Goal: Task Accomplishment & Management: Use online tool/utility

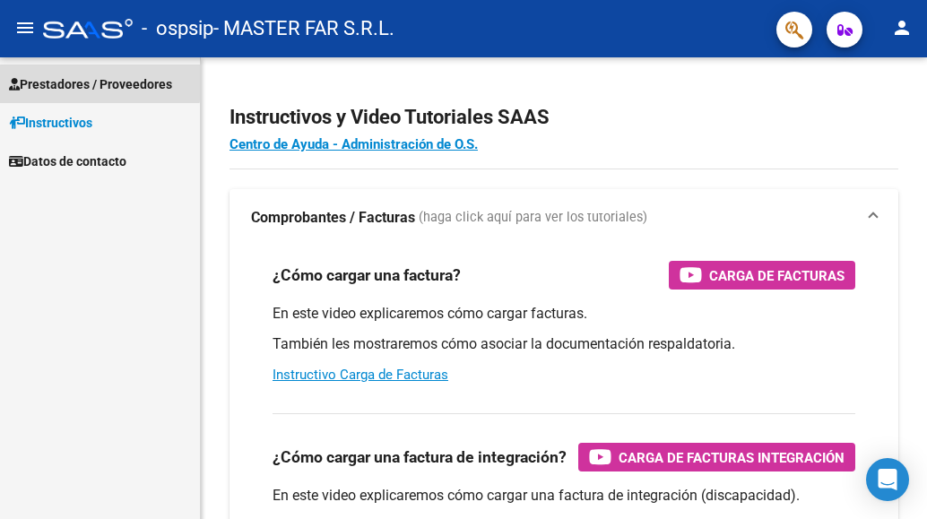
click at [65, 80] on span "Prestadores / Proveedores" at bounding box center [90, 84] width 163 height 20
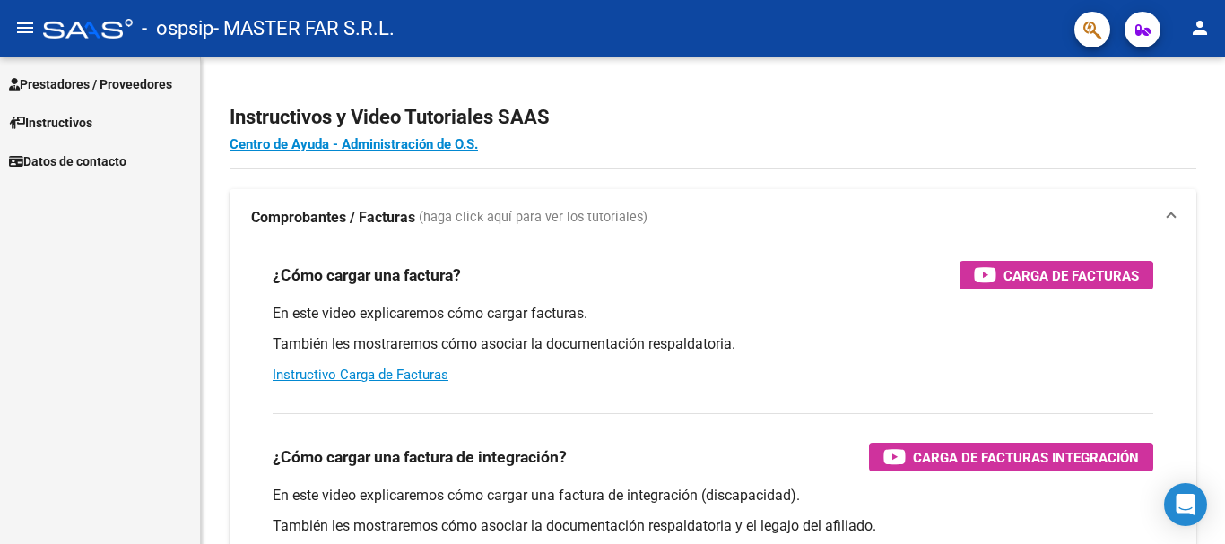
click at [98, 74] on span "Prestadores / Proveedores" at bounding box center [90, 84] width 163 height 20
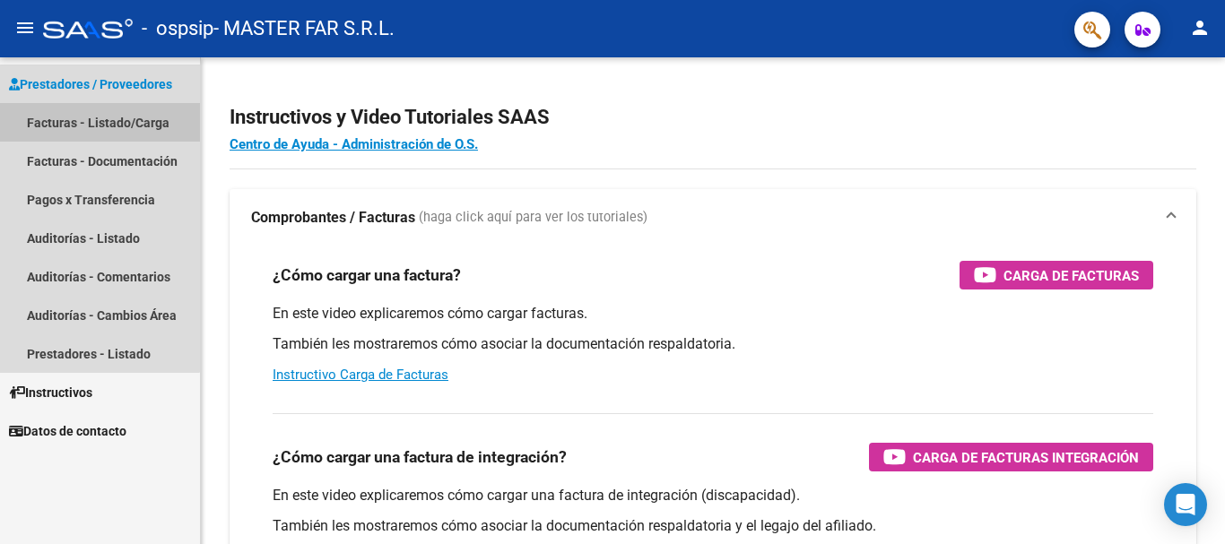
click at [86, 122] on link "Facturas - Listado/Carga" at bounding box center [100, 122] width 200 height 39
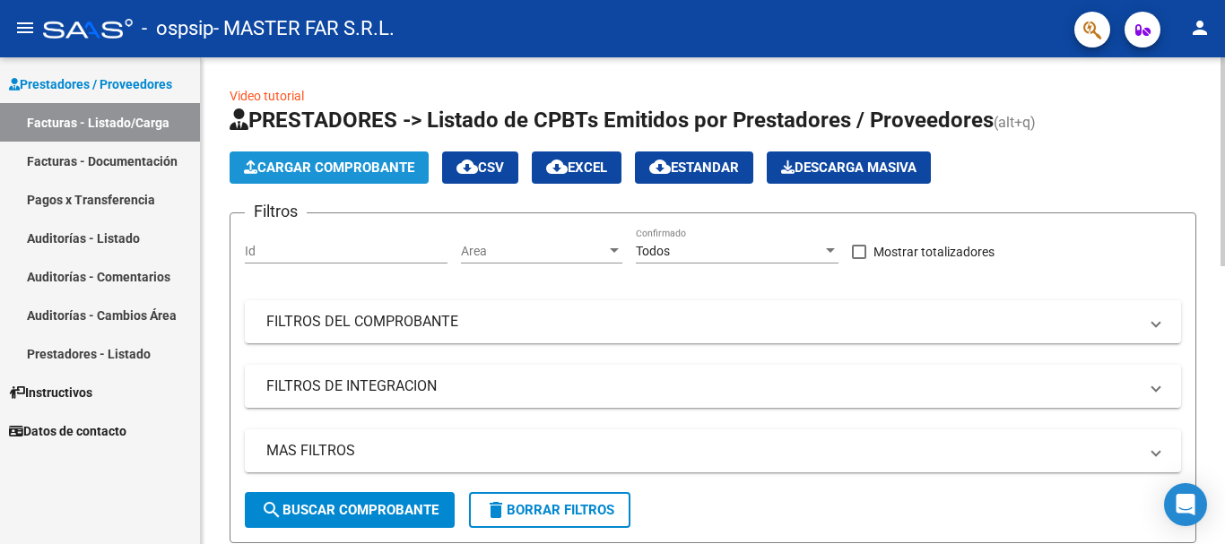
click at [358, 167] on span "Cargar Comprobante" at bounding box center [329, 168] width 170 height 16
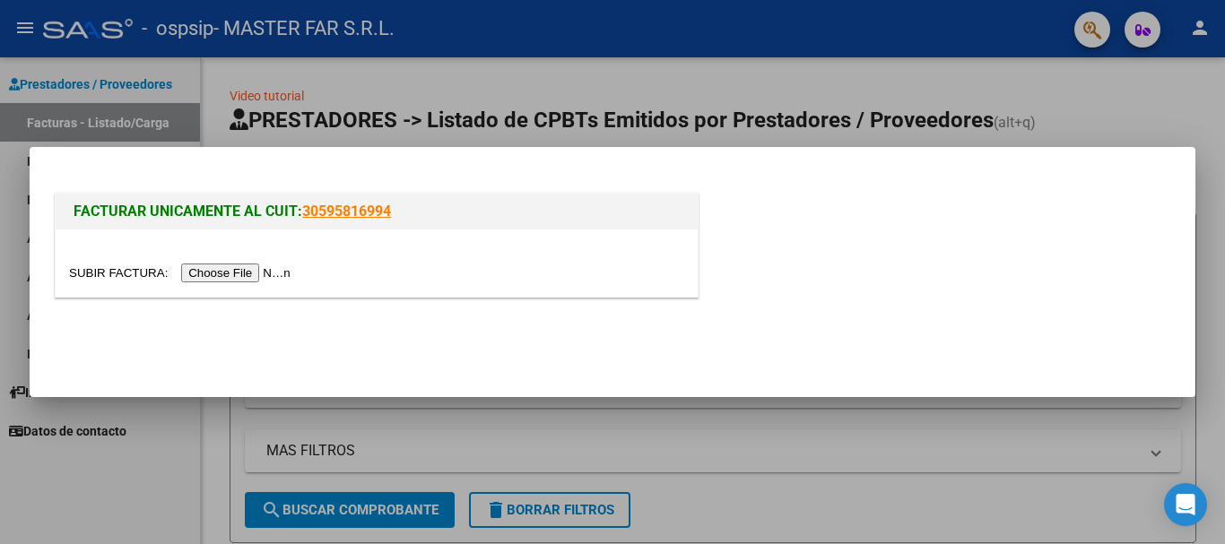
click at [276, 270] on input "file" at bounding box center [182, 273] width 227 height 19
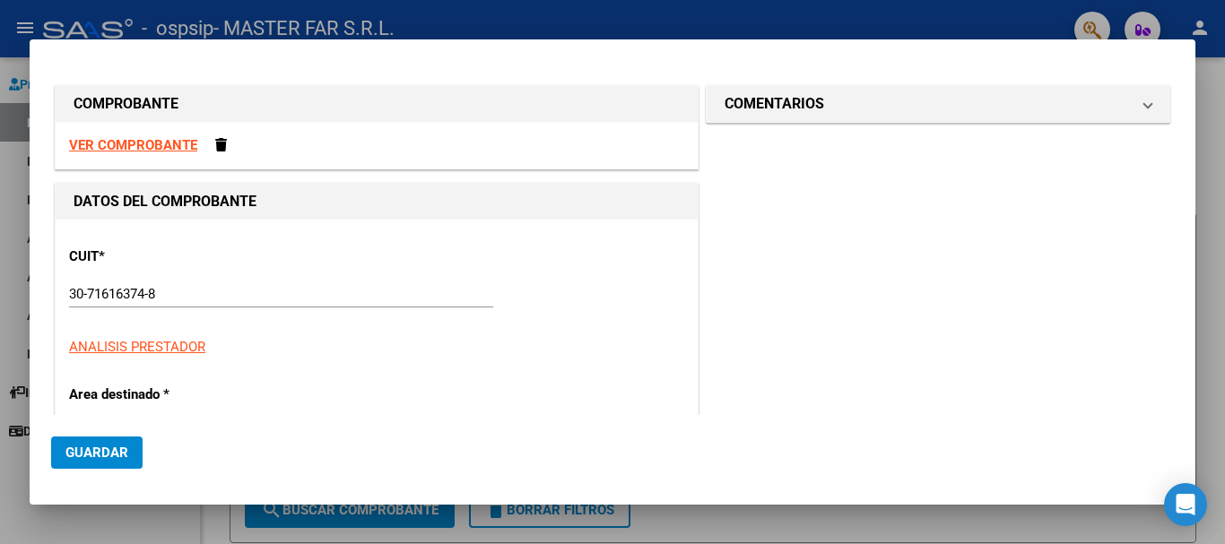
click at [913, 120] on div at bounding box center [612, 272] width 1225 height 544
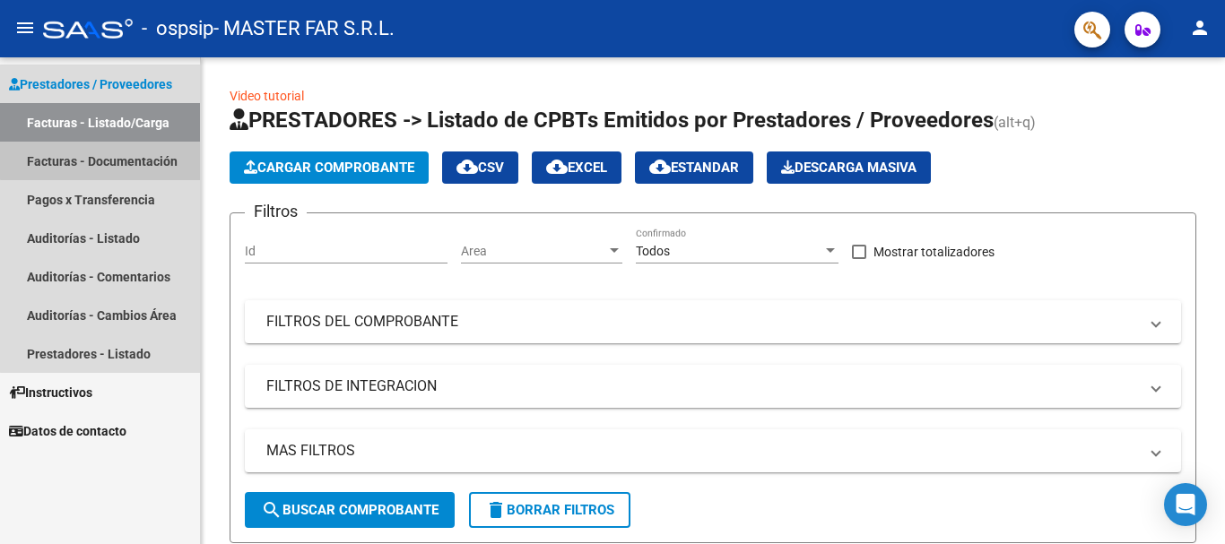
click at [126, 150] on link "Facturas - Documentación" at bounding box center [100, 161] width 200 height 39
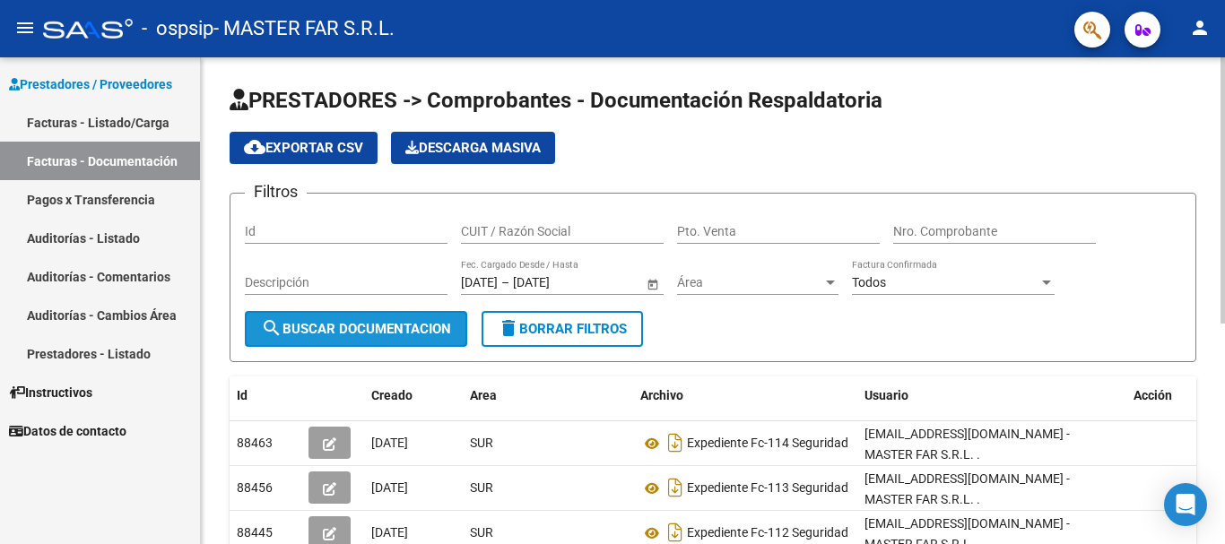
click at [353, 331] on span "search Buscar Documentacion" at bounding box center [356, 329] width 190 height 16
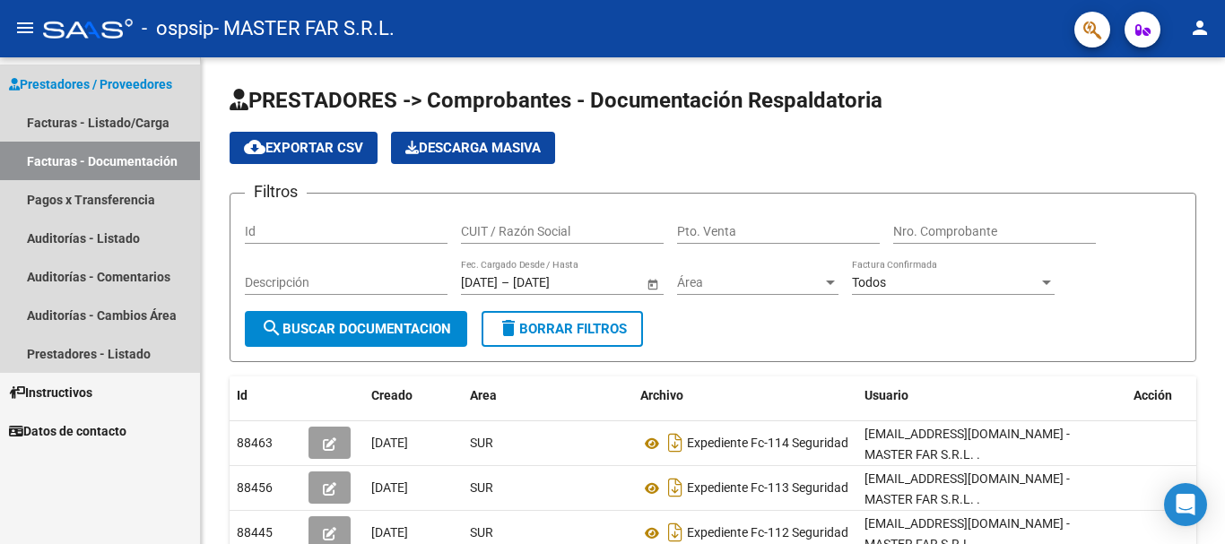
click at [126, 165] on link "Facturas - Documentación" at bounding box center [100, 161] width 200 height 39
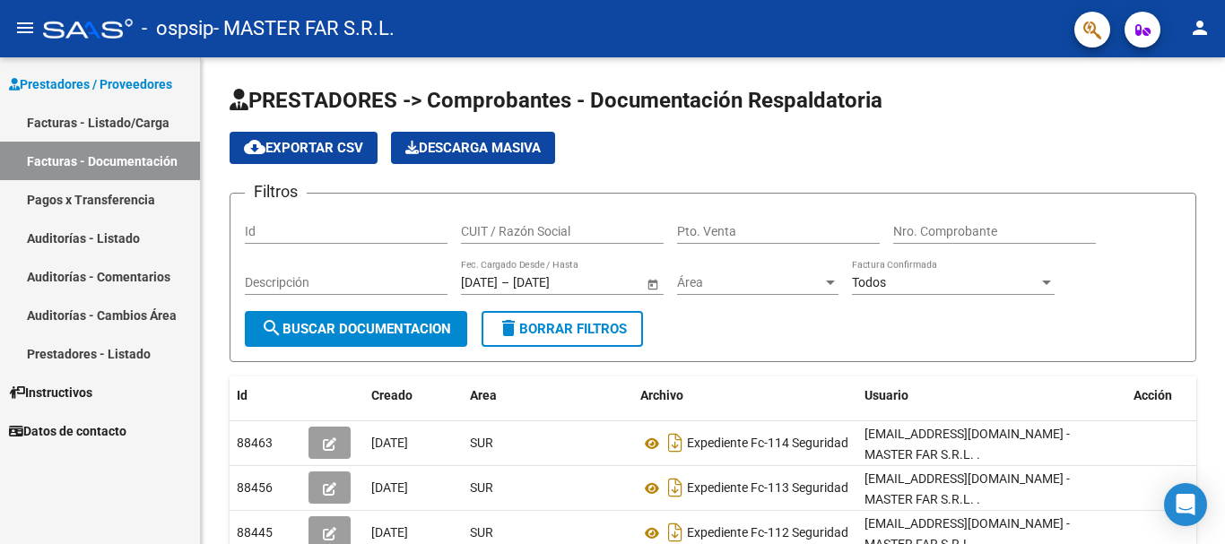
click at [88, 114] on link "Facturas - Listado/Carga" at bounding box center [100, 122] width 200 height 39
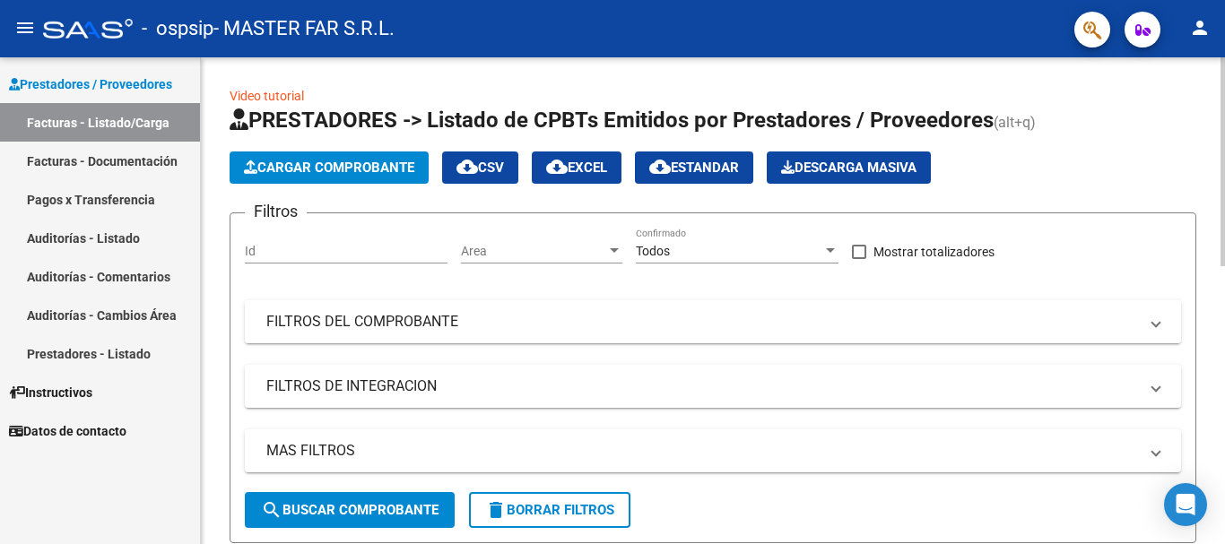
click at [913, 324] on span at bounding box center [1155, 322] width 7 height 20
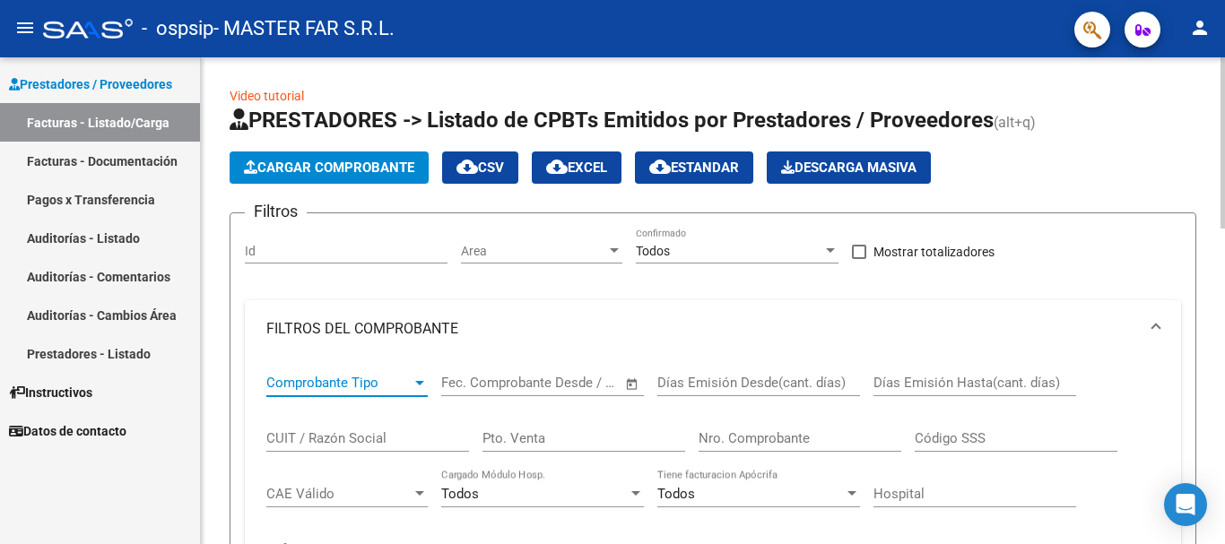
click at [421, 385] on div at bounding box center [419, 383] width 9 height 4
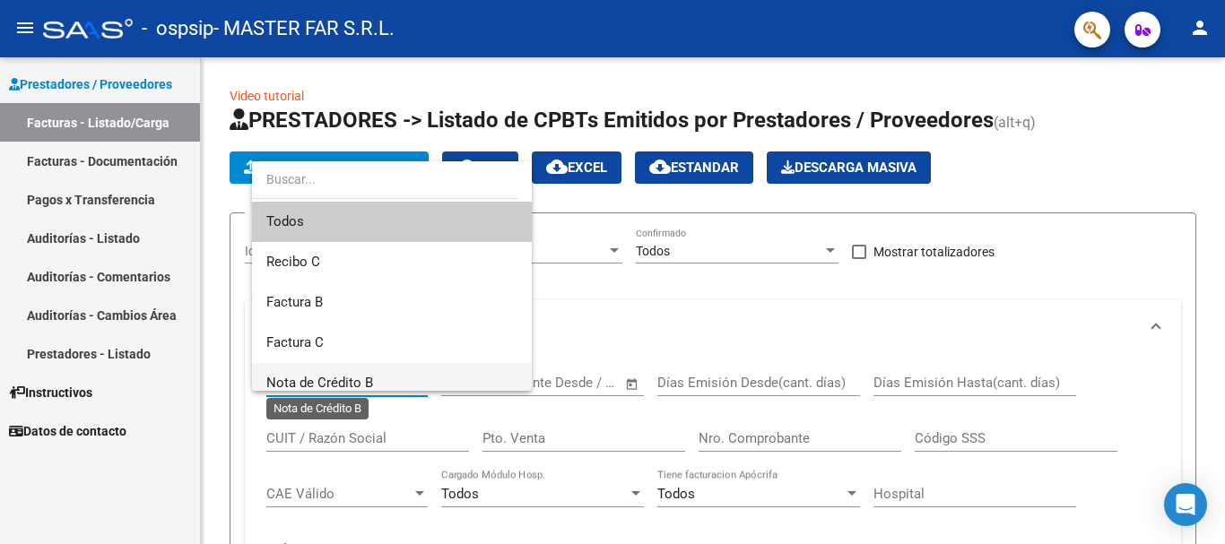
click at [317, 387] on span "Nota de Crédito B" at bounding box center [319, 383] width 107 height 16
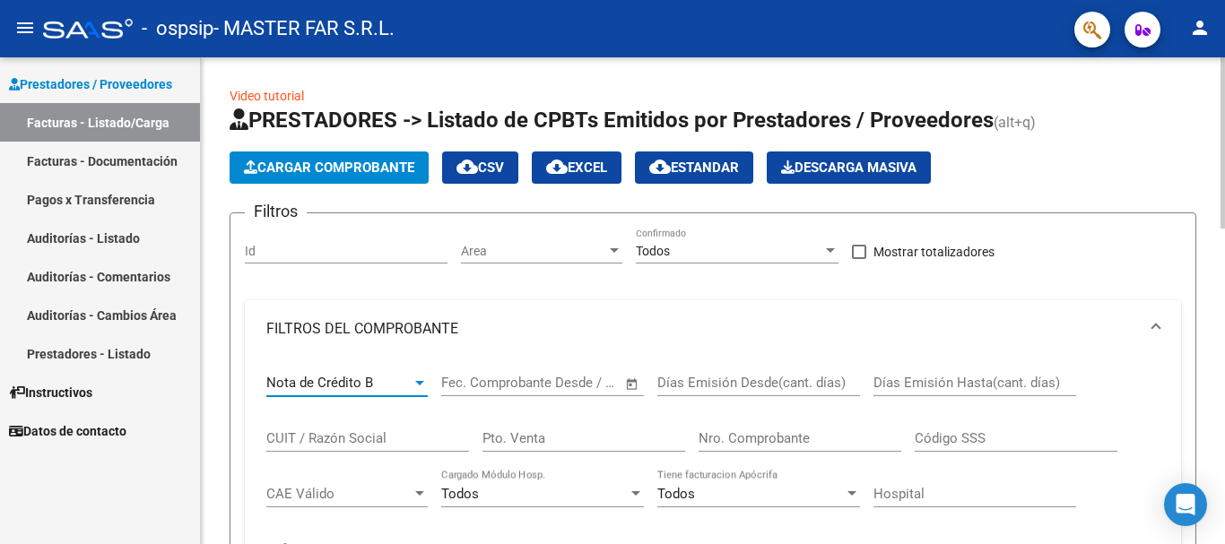
click at [420, 381] on div at bounding box center [419, 383] width 9 height 4
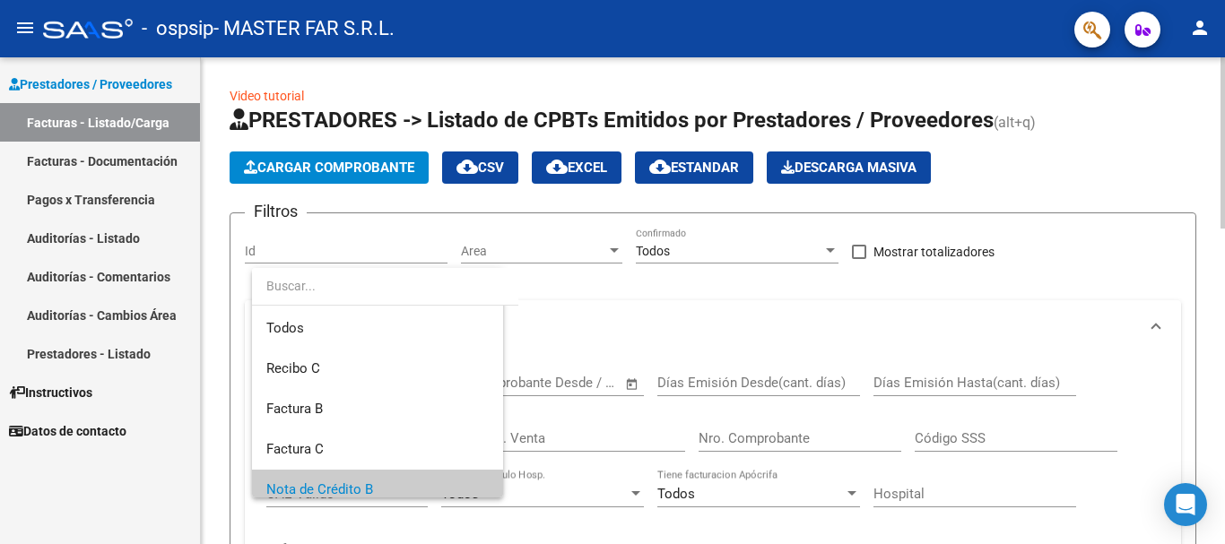
scroll to position [108, 0]
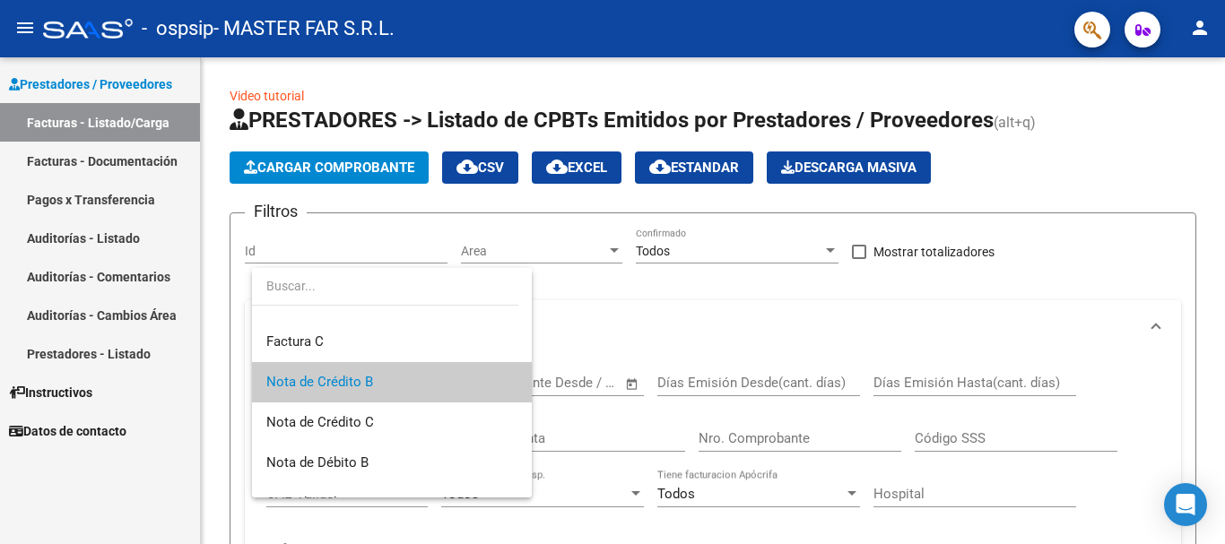
click at [388, 299] on input "dropdown search" at bounding box center [385, 286] width 266 height 38
click at [361, 336] on span "Factura C" at bounding box center [391, 342] width 251 height 40
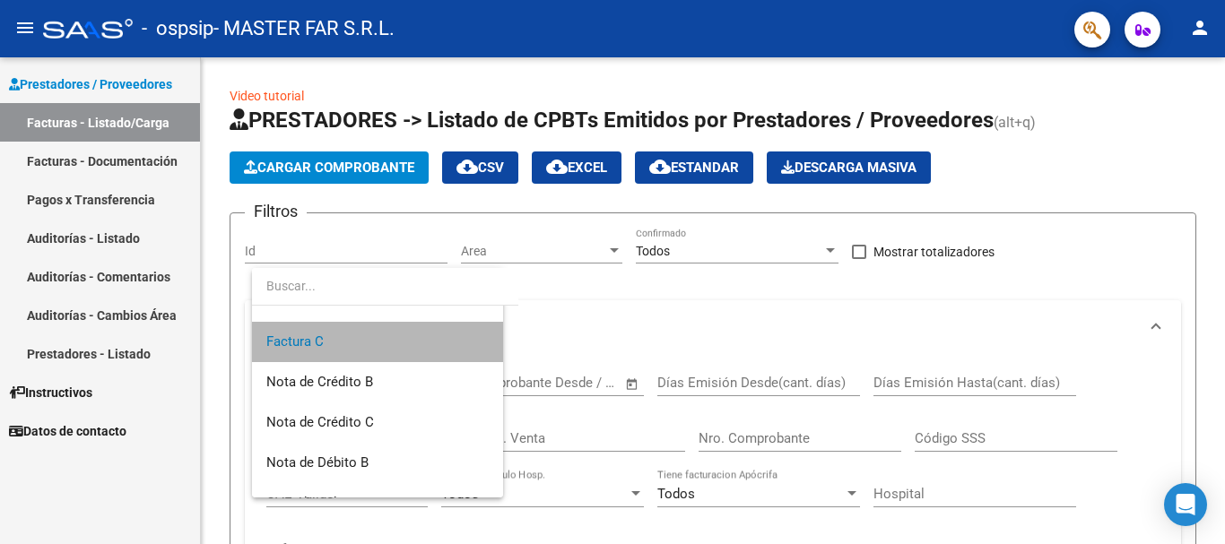
scroll to position [121, 0]
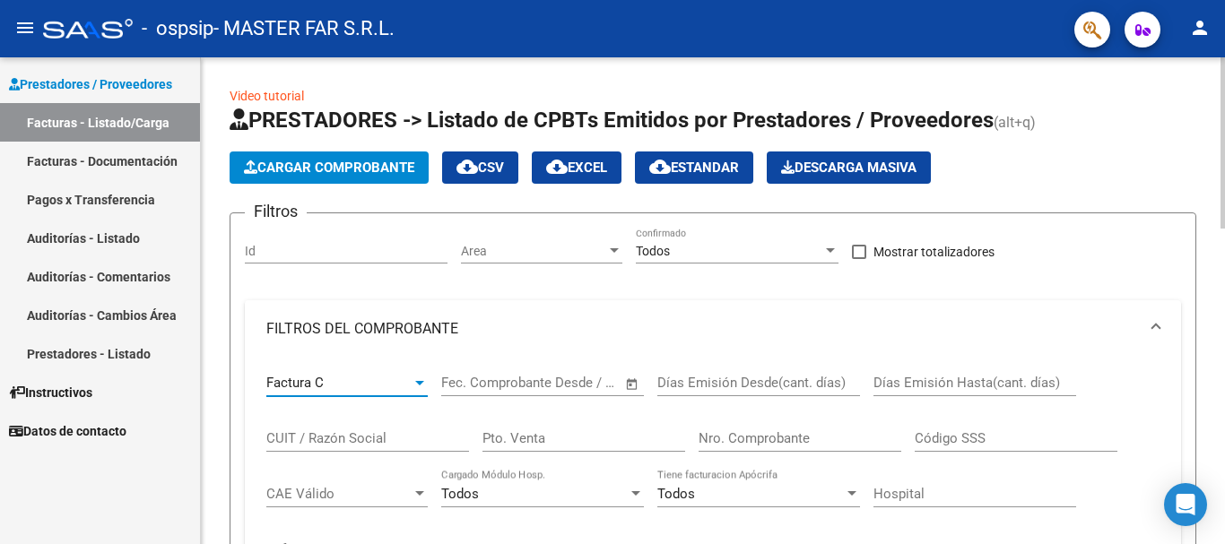
click at [403, 377] on div "Factura C" at bounding box center [338, 383] width 145 height 16
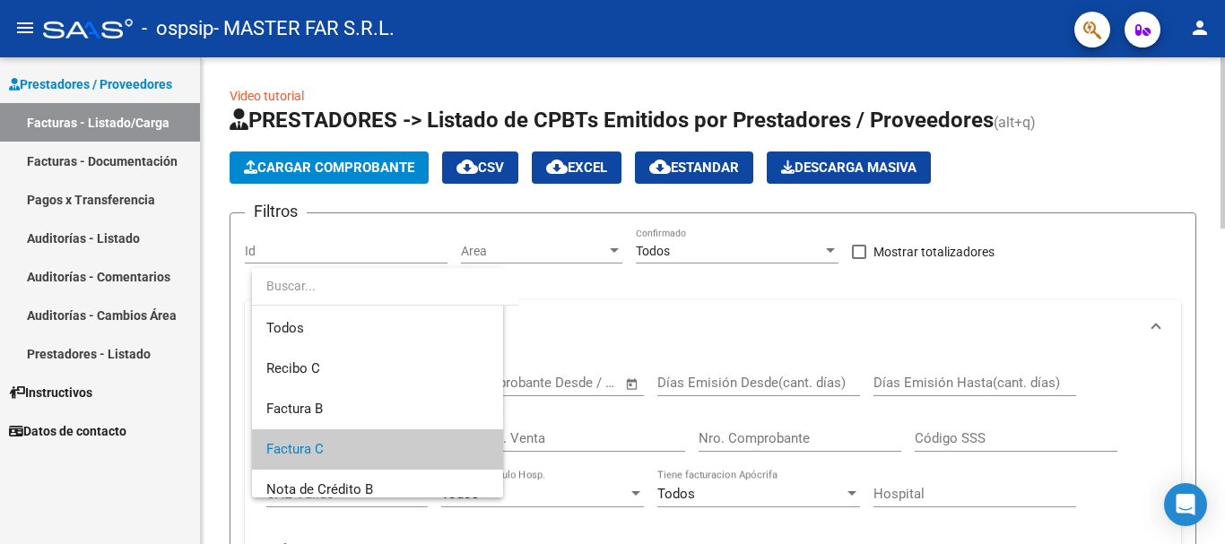
scroll to position [67, 0]
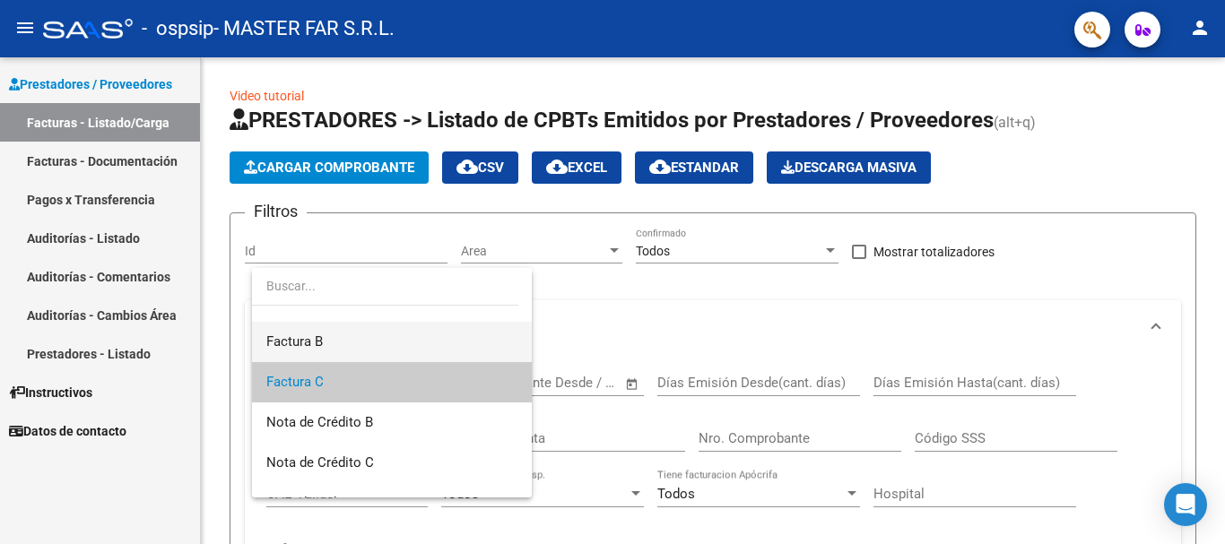
click at [404, 342] on span "Factura B" at bounding box center [391, 342] width 251 height 40
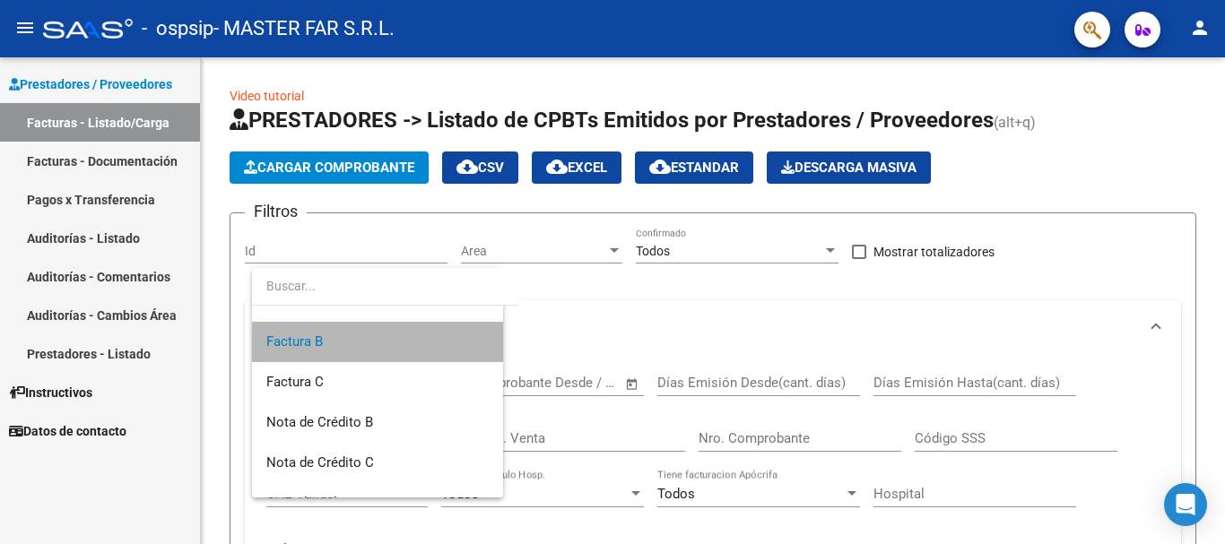
scroll to position [81, 0]
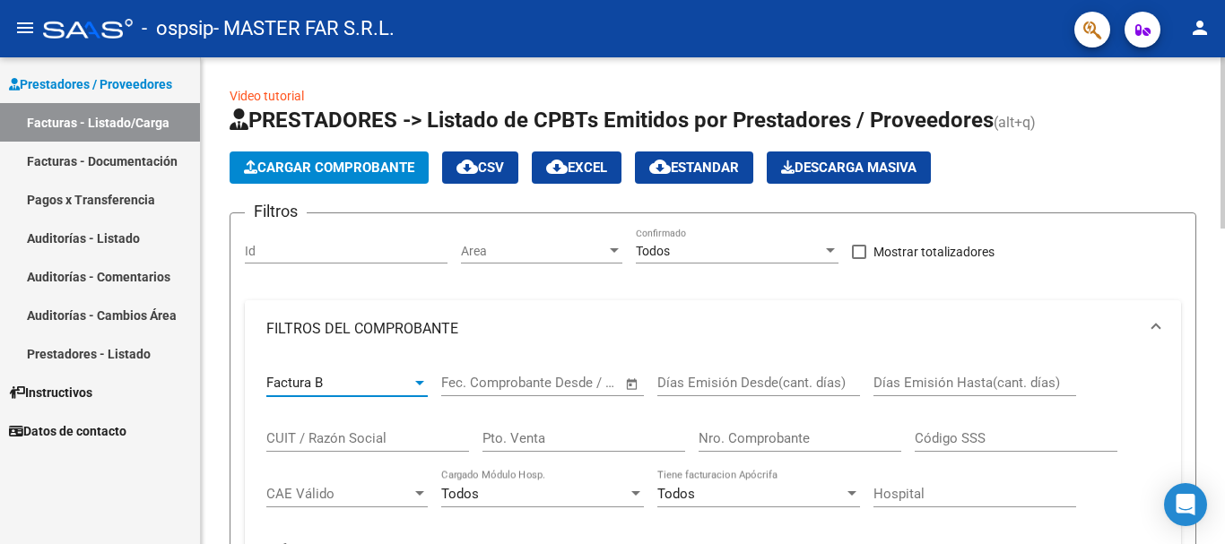
click at [410, 377] on div "Factura B" at bounding box center [338, 383] width 145 height 16
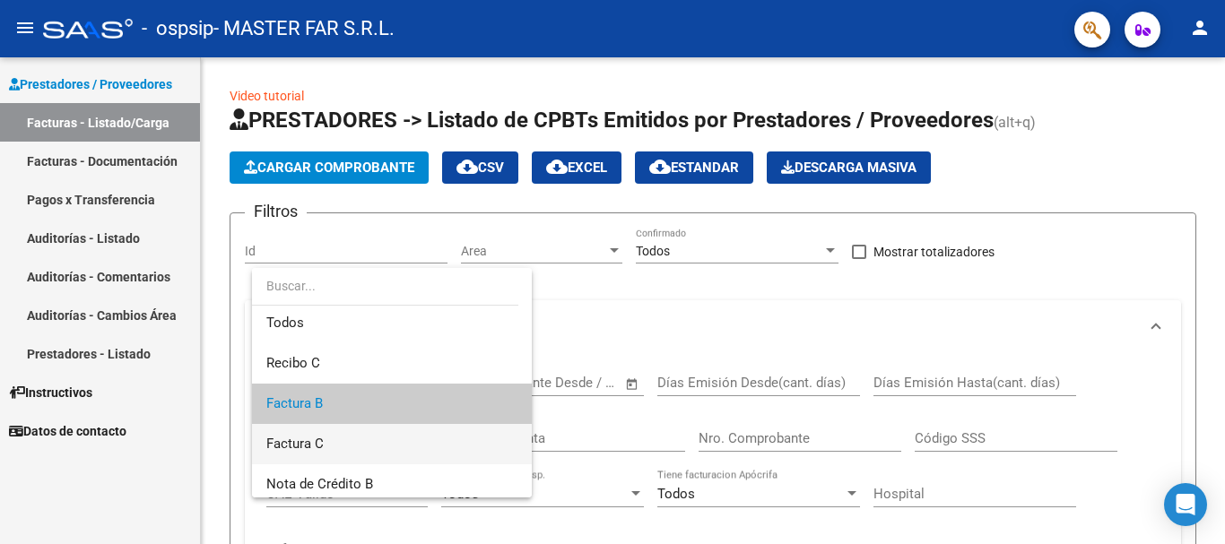
scroll to position [0, 0]
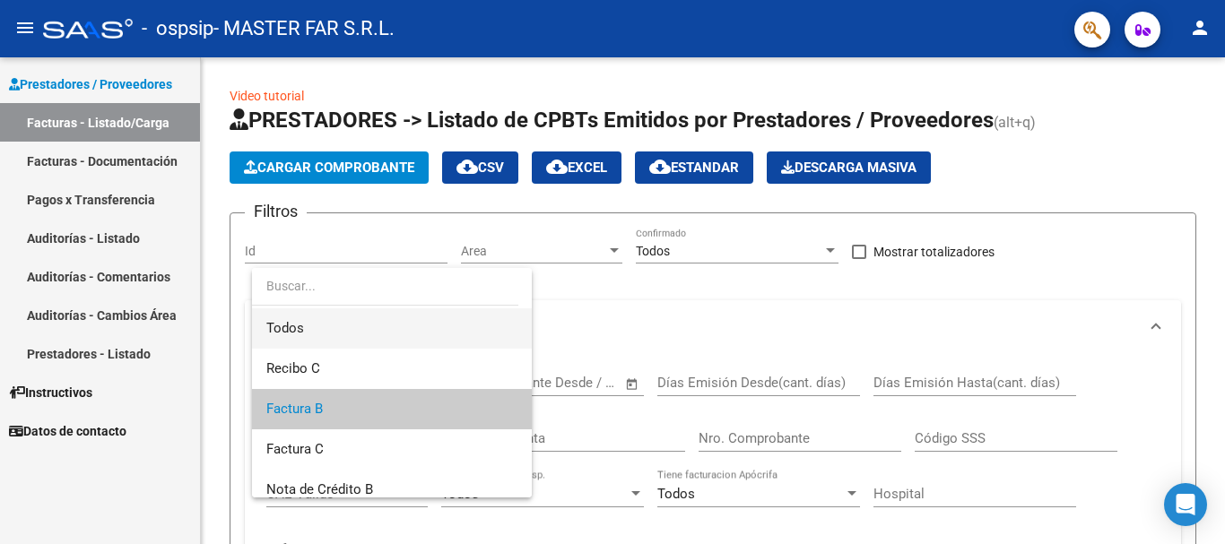
click at [380, 330] on span "Todos" at bounding box center [391, 328] width 251 height 40
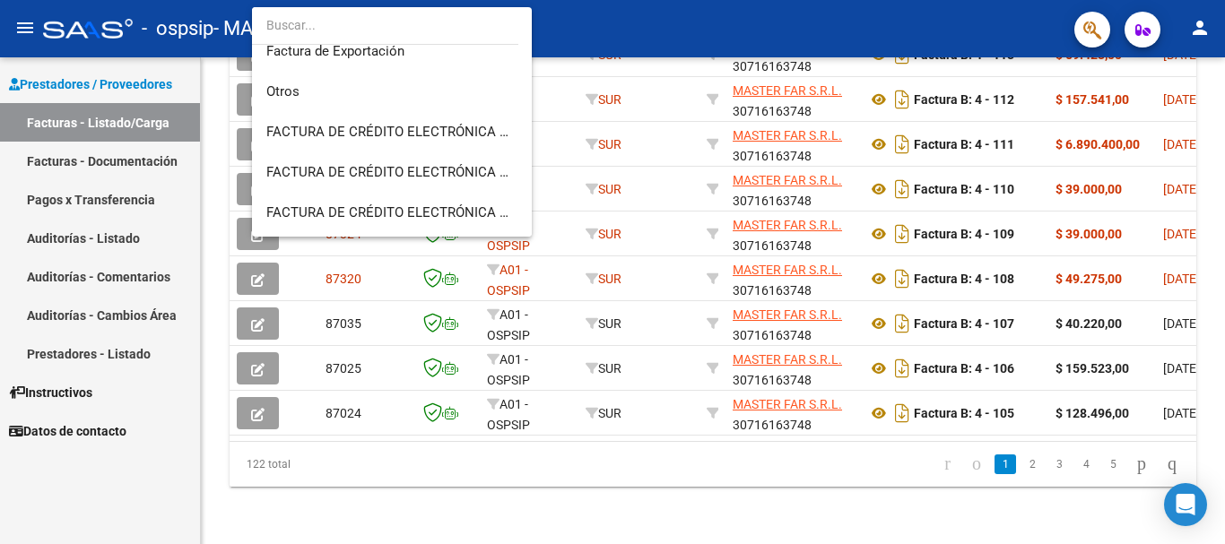
scroll to position [896, 0]
click at [605, 14] on div at bounding box center [612, 272] width 1225 height 544
click at [605, 14] on div "- ospsip - MASTER FAR S.R.L." at bounding box center [551, 28] width 1017 height 39
